Goal: Task Accomplishment & Management: Manage account settings

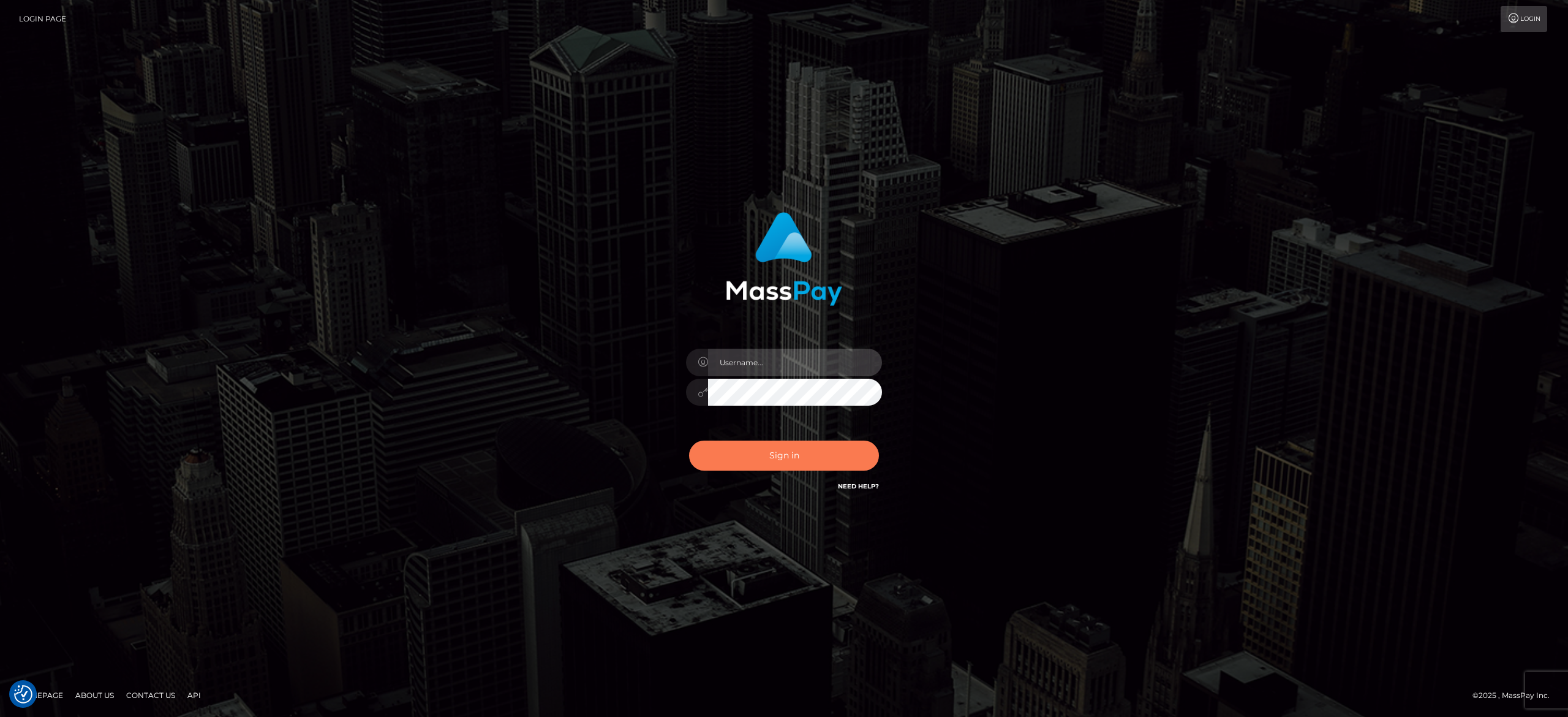
type input "alexandra.barbu"
click at [752, 455] on button "Sign in" at bounding box center [784, 455] width 190 height 30
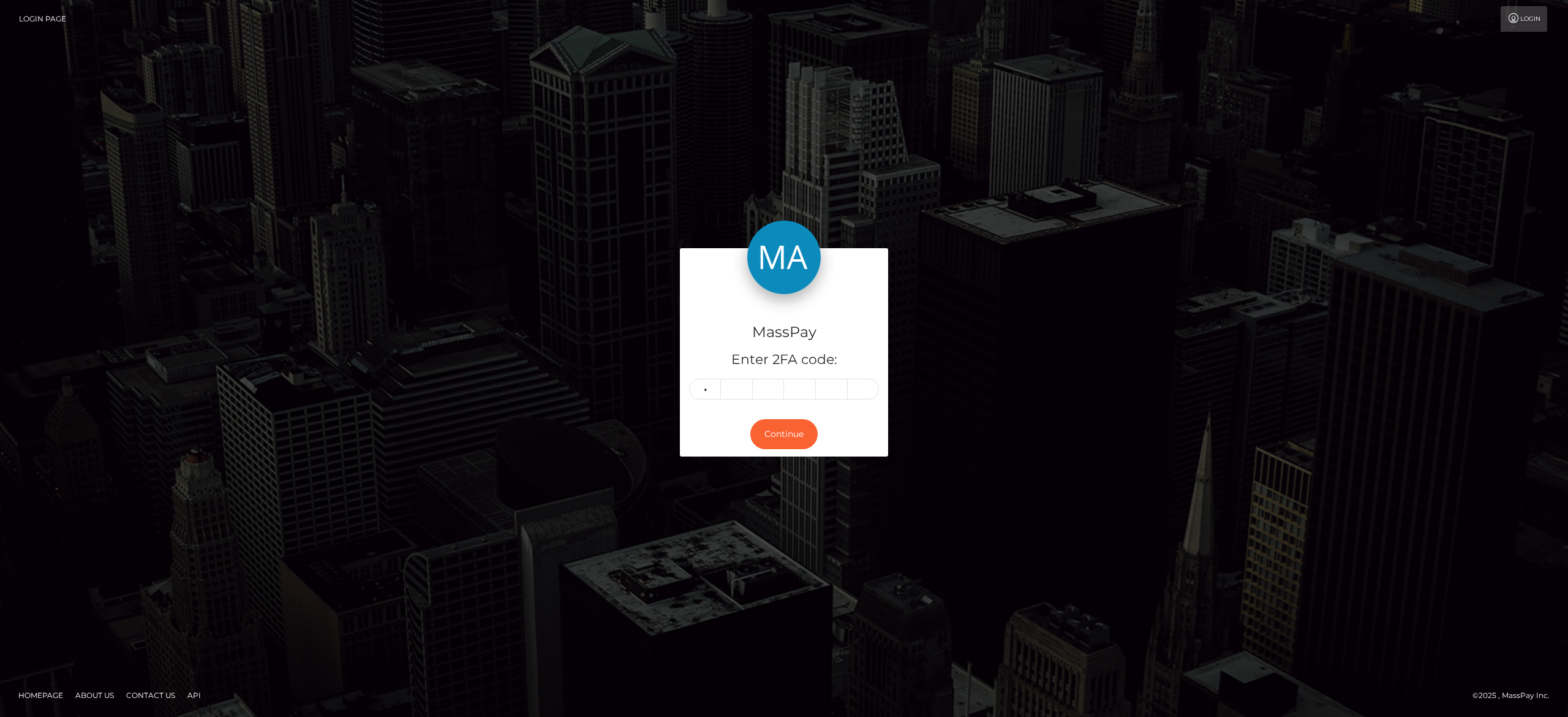
type input "9"
type input "1"
type input "9"
type input "7"
type input "5"
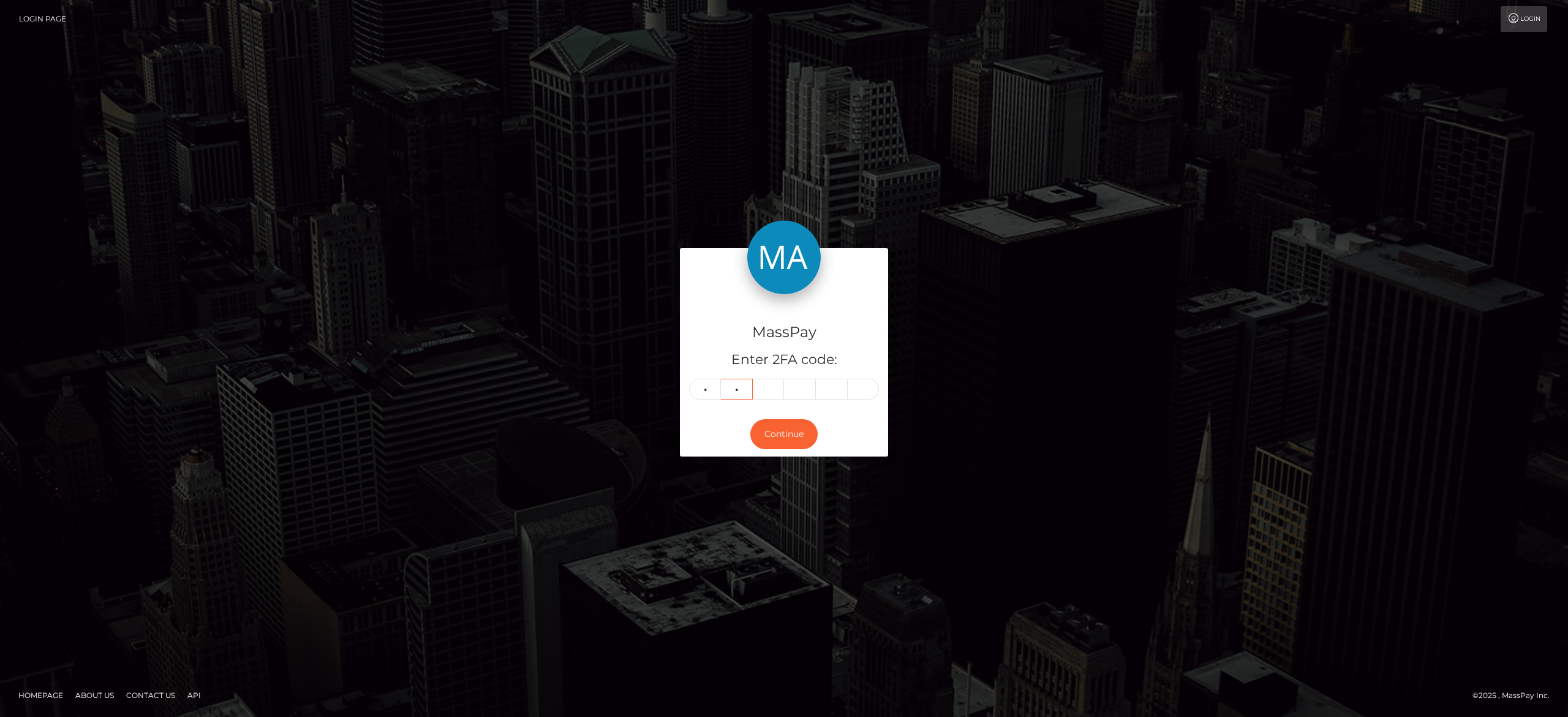
type input "5"
type input "2"
type input "9"
type input "5"
